Goal: Task Accomplishment & Management: Manage account settings

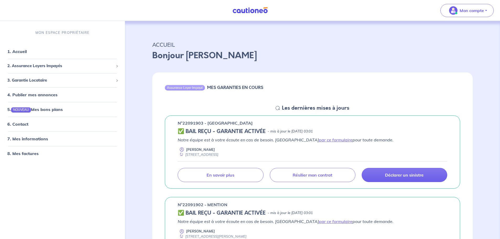
scroll to position [53, 0]
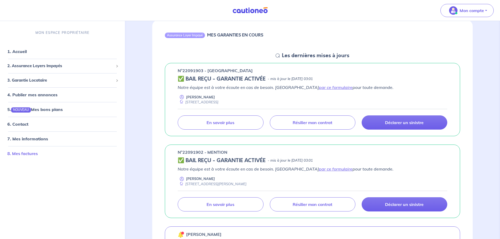
click at [23, 154] on link "8. Mes factures" at bounding box center [22, 153] width 30 height 5
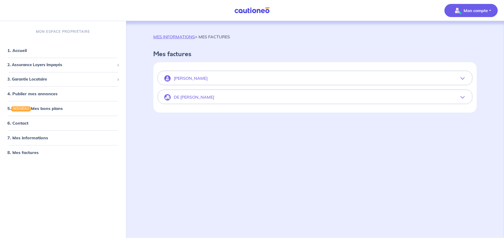
click at [464, 79] on icon "button" at bounding box center [463, 78] width 4 height 4
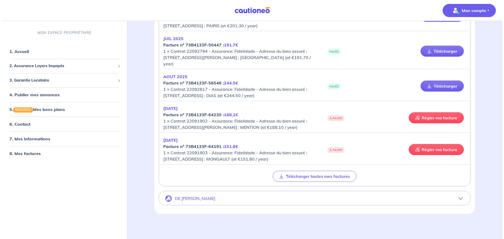
scroll to position [206, 0]
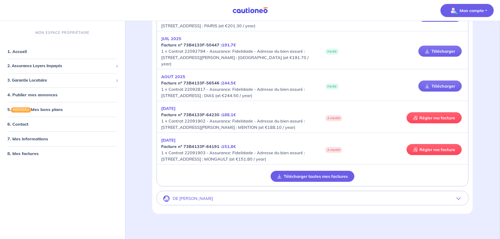
click at [312, 177] on button "Télécharger toutes mes factures" at bounding box center [313, 176] width 84 height 11
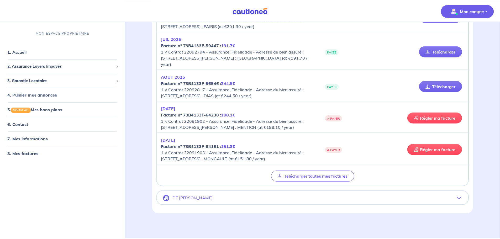
scroll to position [200, 0]
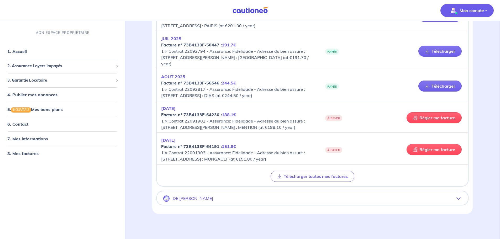
click at [210, 205] on button "DE [PERSON_NAME]" at bounding box center [312, 198] width 311 height 13
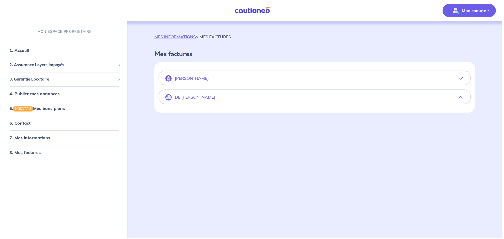
scroll to position [0, 0]
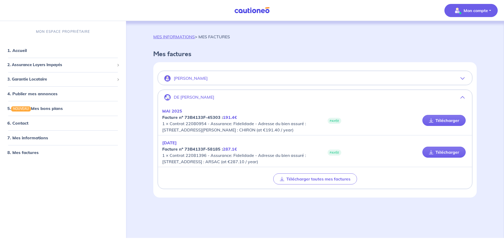
click at [486, 11] on p "Mon compte" at bounding box center [476, 10] width 24 height 6
click at [461, 43] on link "Me déconnecter" at bounding box center [466, 45] width 42 height 8
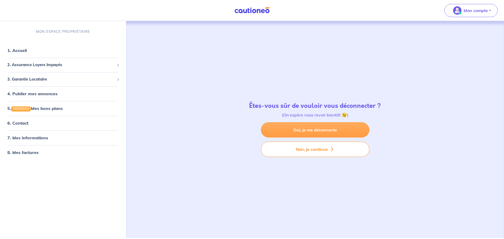
click at [319, 130] on link "Oui, je me déconnecte" at bounding box center [315, 129] width 108 height 15
